Goal: Navigation & Orientation: Find specific page/section

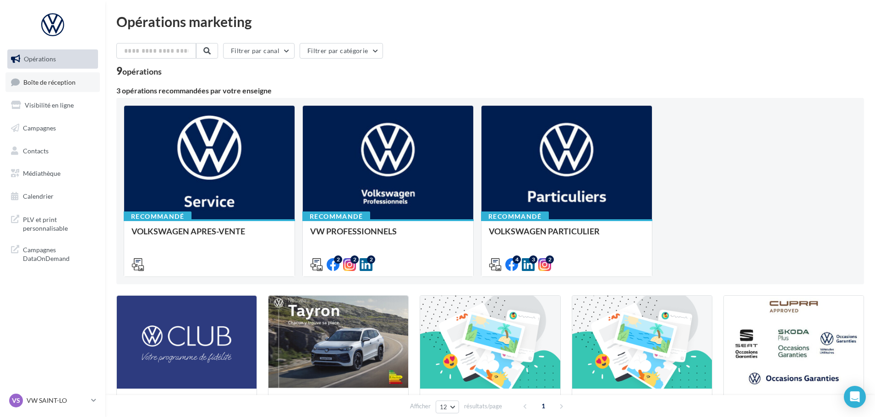
click at [58, 88] on link "Boîte de réception" at bounding box center [52, 82] width 94 height 20
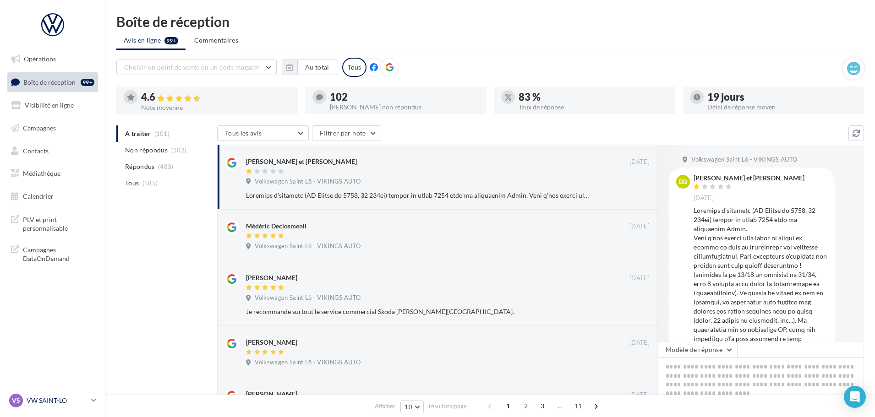
click at [55, 397] on p "VW SAINT-LO" at bounding box center [57, 400] width 61 height 9
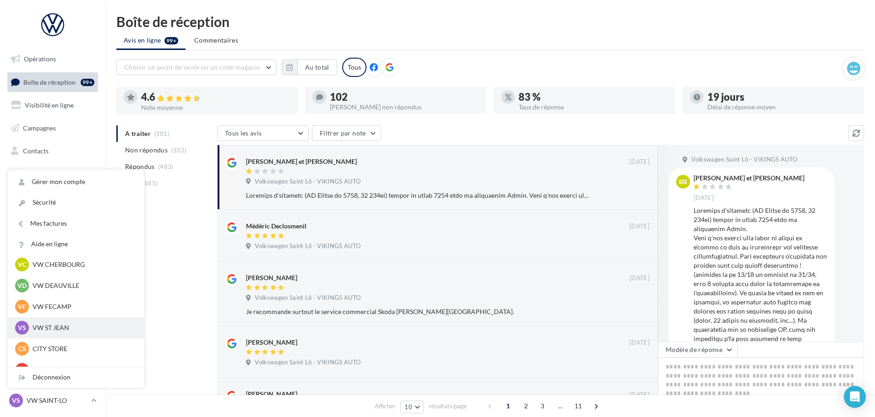
scroll to position [92, 0]
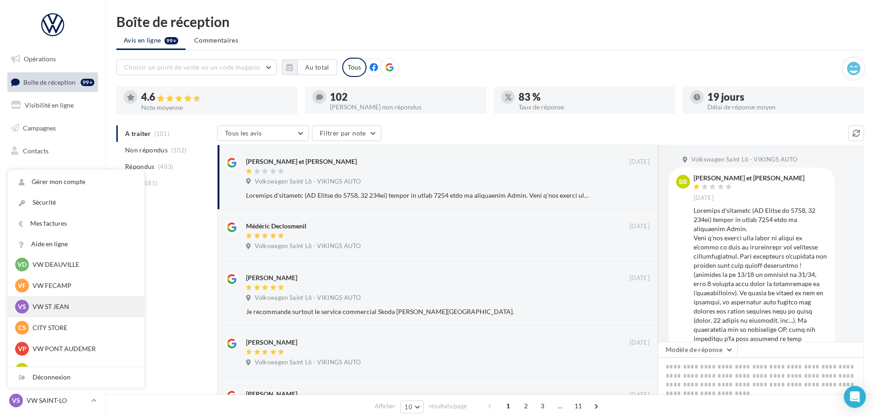
click at [62, 312] on p "VW ST JEAN" at bounding box center [83, 306] width 101 height 9
